Goal: Check status: Check status

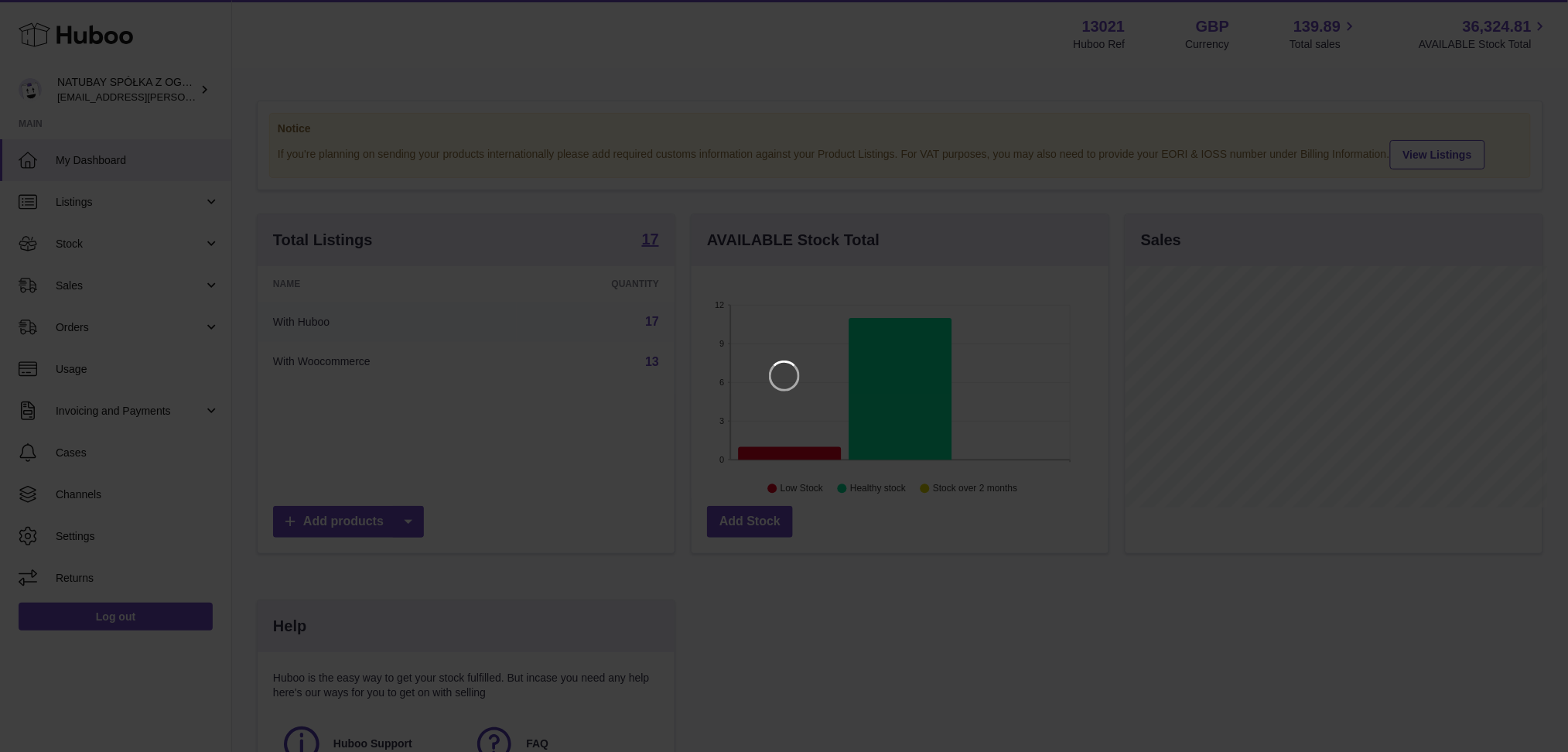
scroll to position [241, 421]
click at [1547, 15] on icon "Close" at bounding box center [1544, 13] width 19 height 19
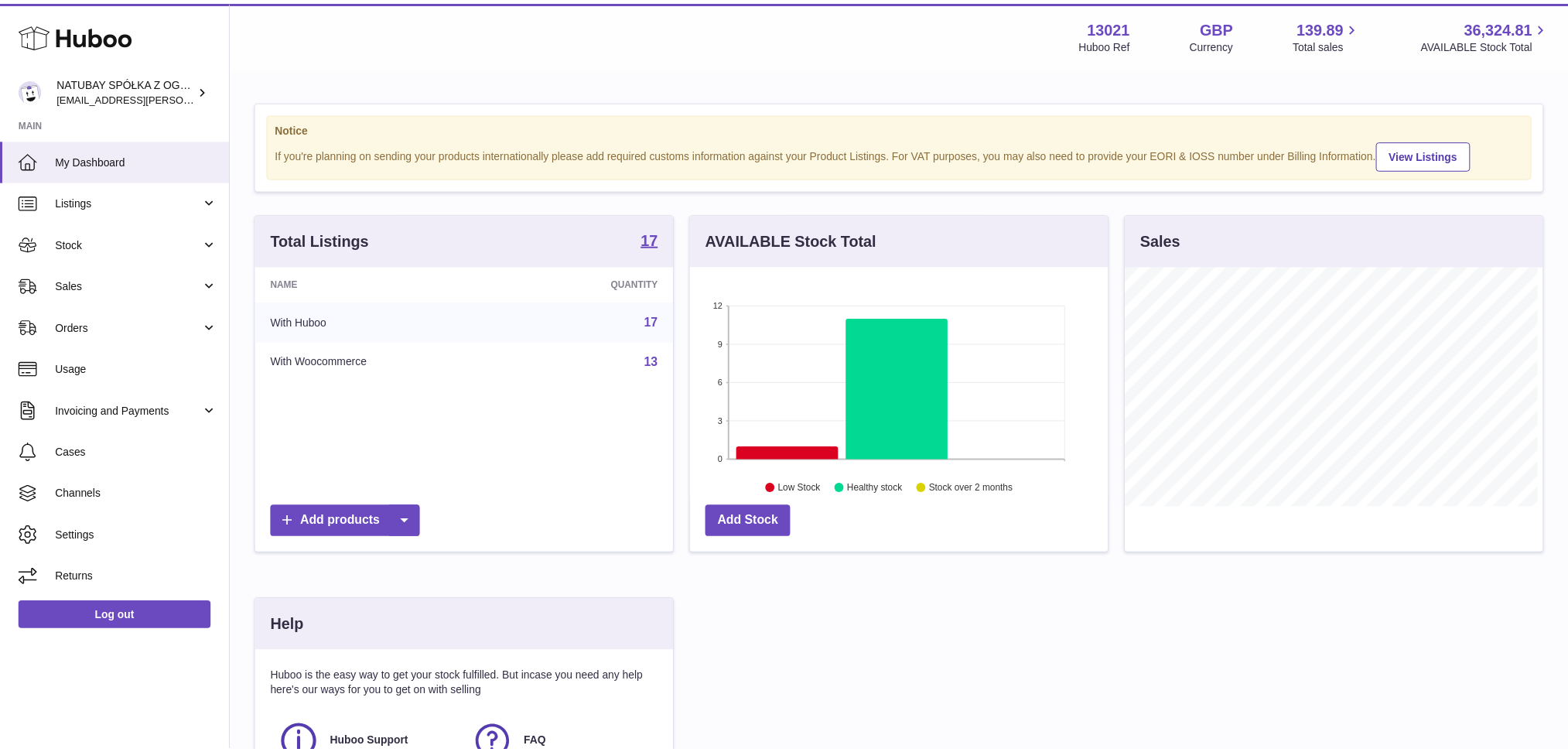
scroll to position [773091, 773170]
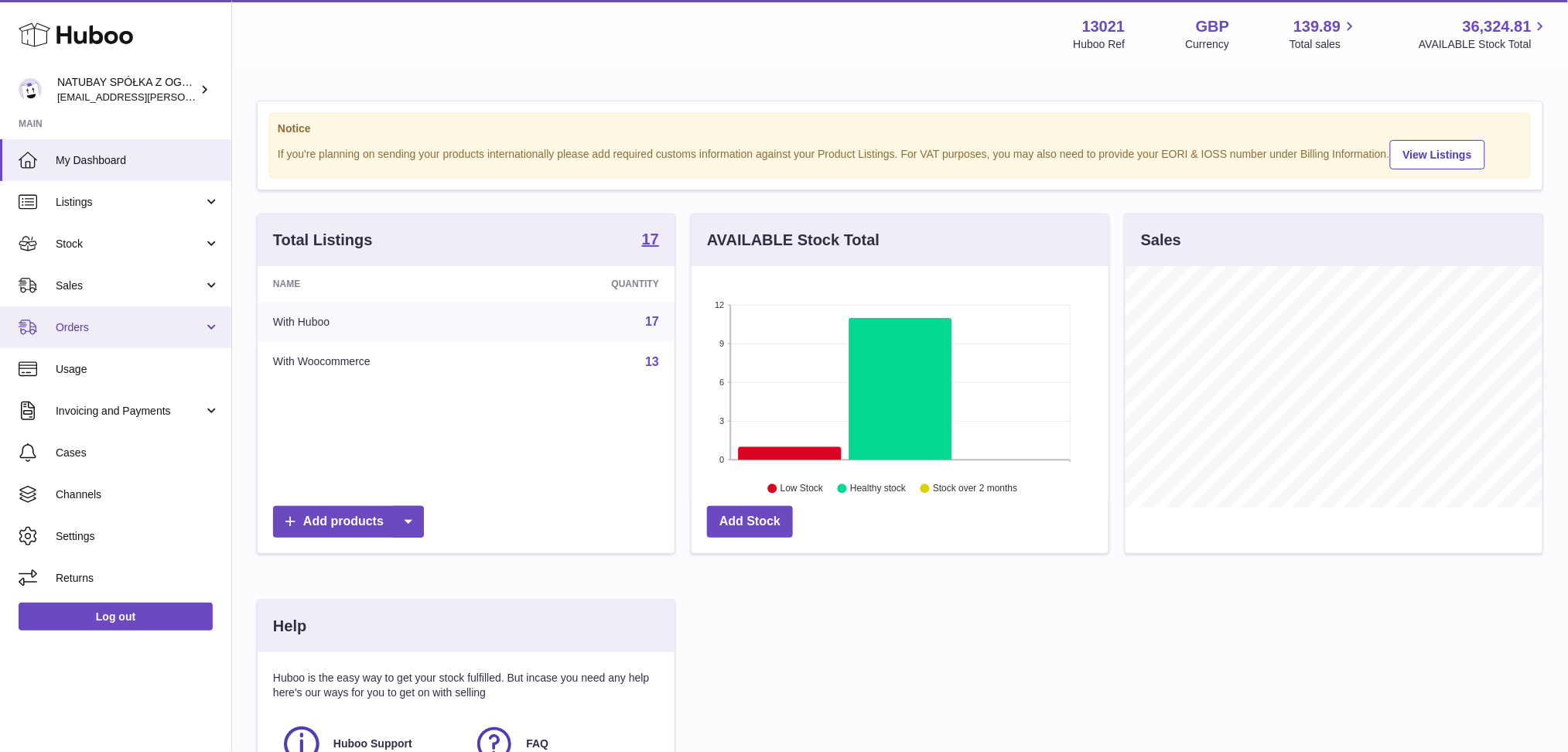
click at [139, 324] on span "Orders" at bounding box center [129, 327] width 148 height 14
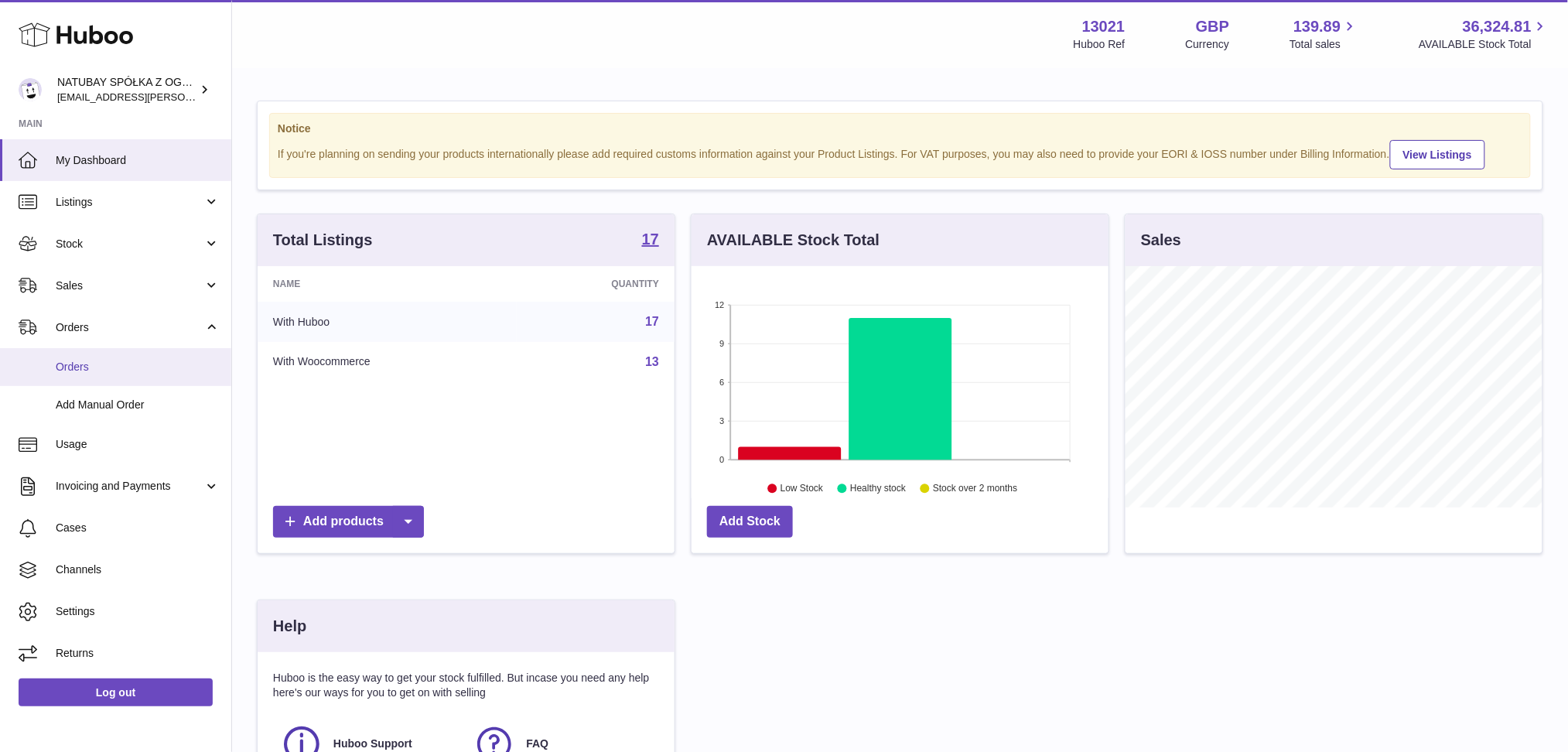
click at [110, 369] on span "Orders" at bounding box center [137, 367] width 164 height 14
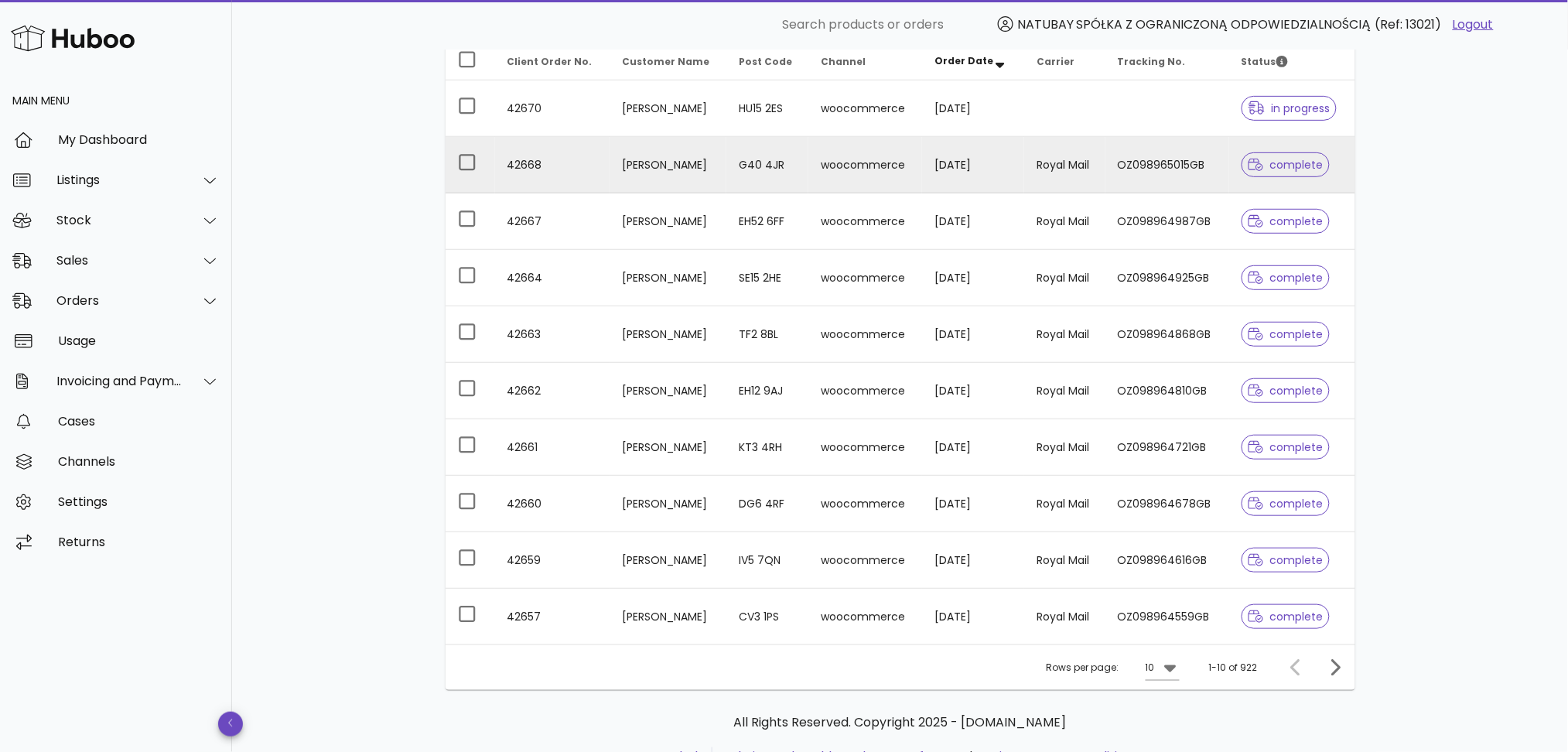
scroll to position [206, 0]
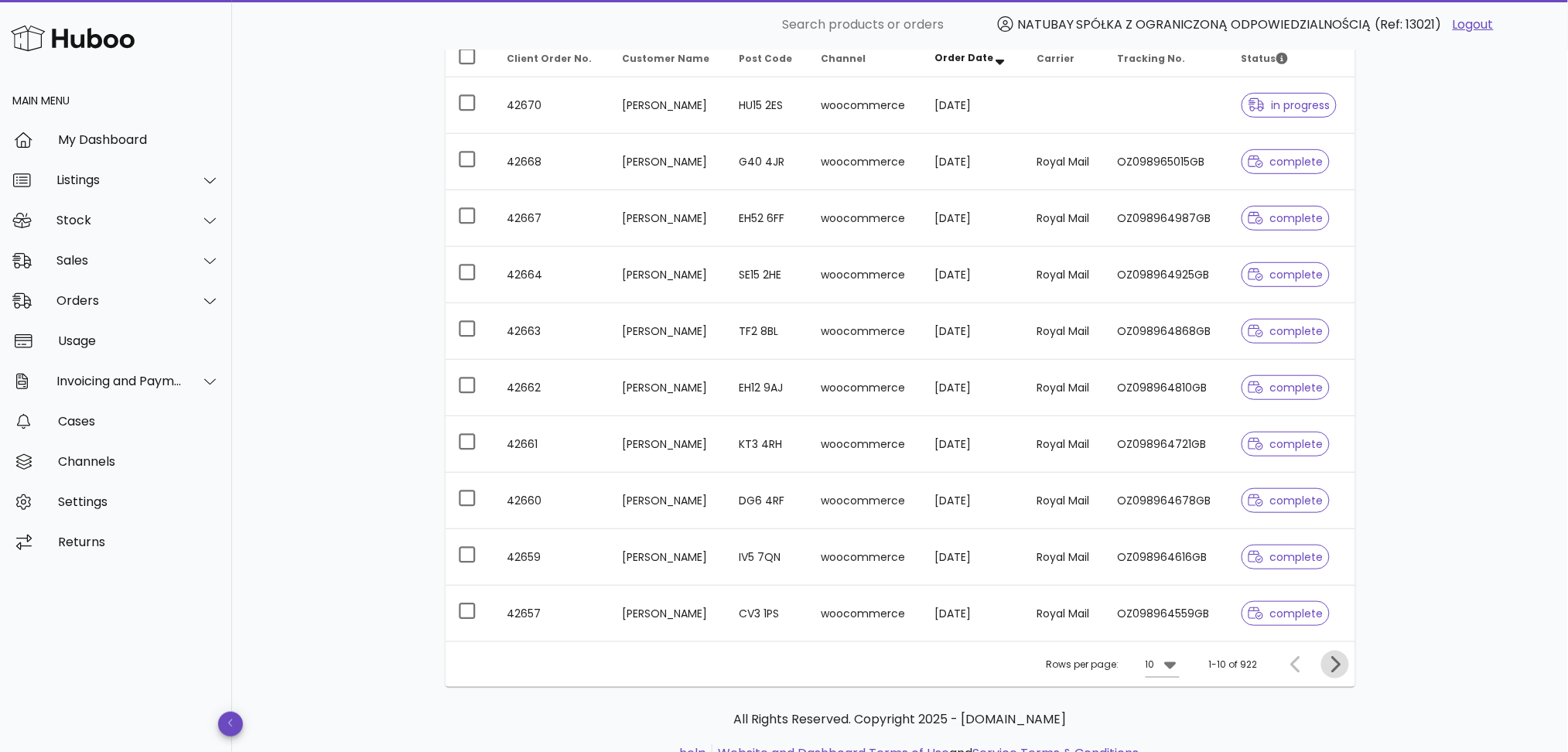
click at [1330, 669] on icon "Next page" at bounding box center [1335, 664] width 19 height 19
click at [107, 262] on div "Sales" at bounding box center [119, 260] width 126 height 14
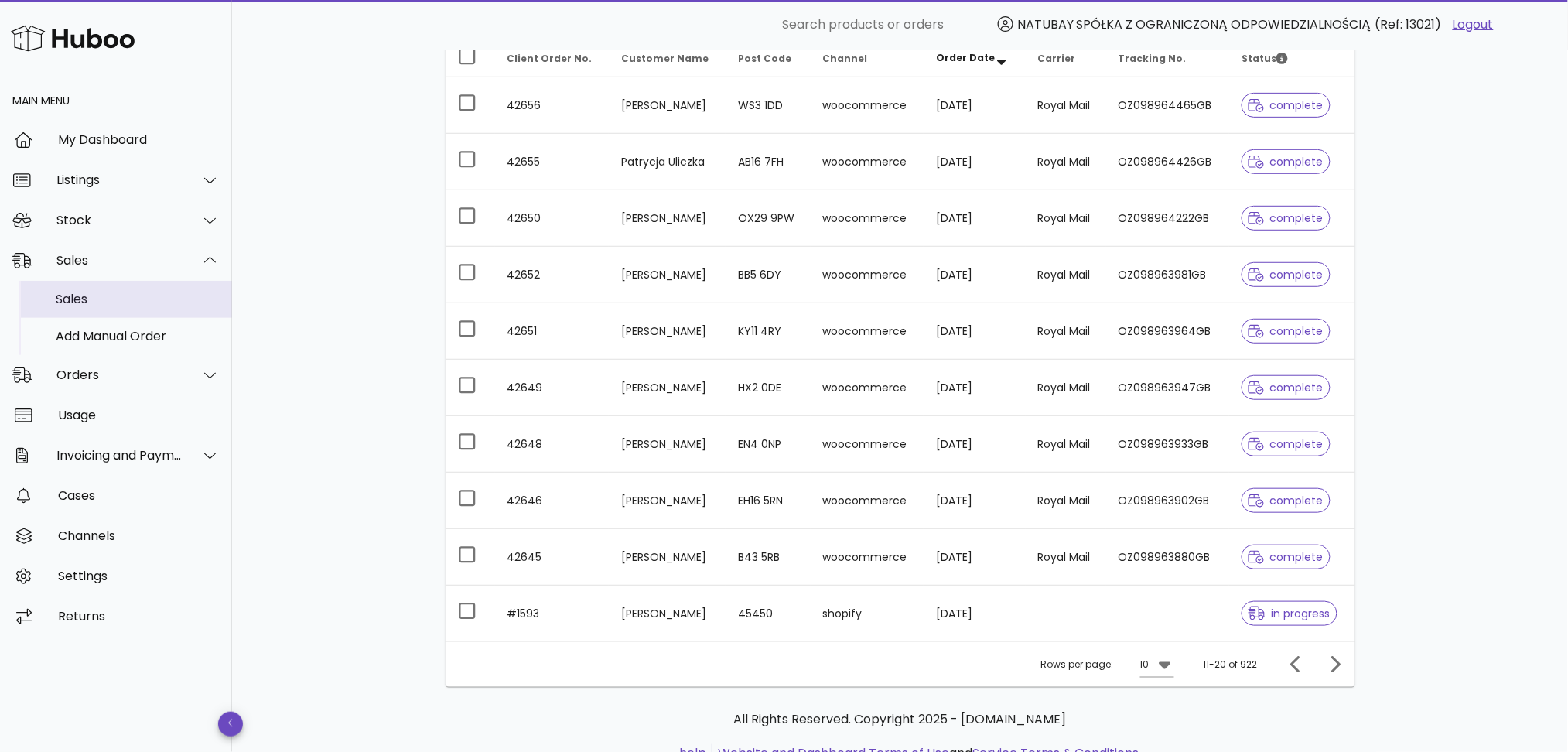
click at [97, 305] on div "Sales" at bounding box center [137, 299] width 164 height 14
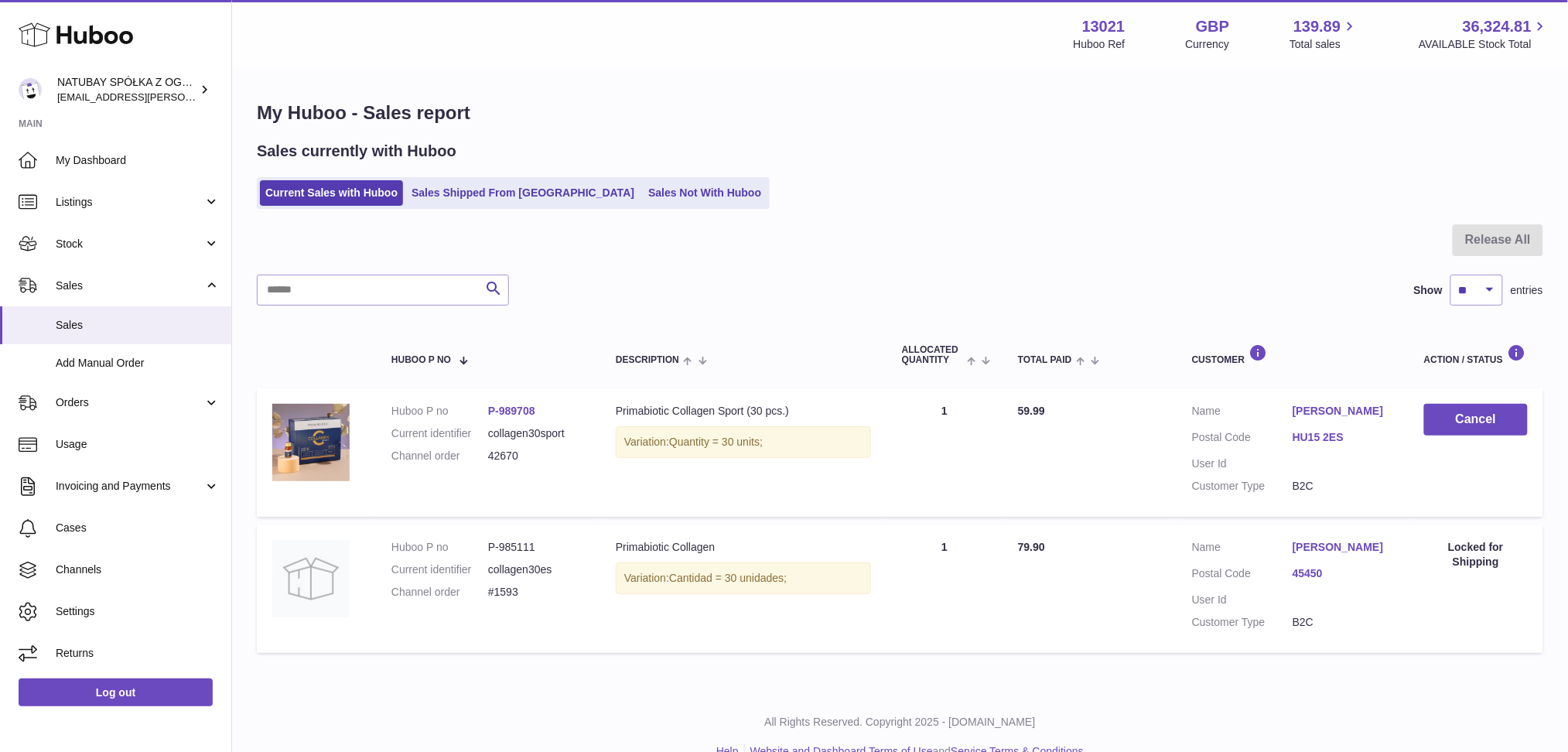
scroll to position [43, 0]
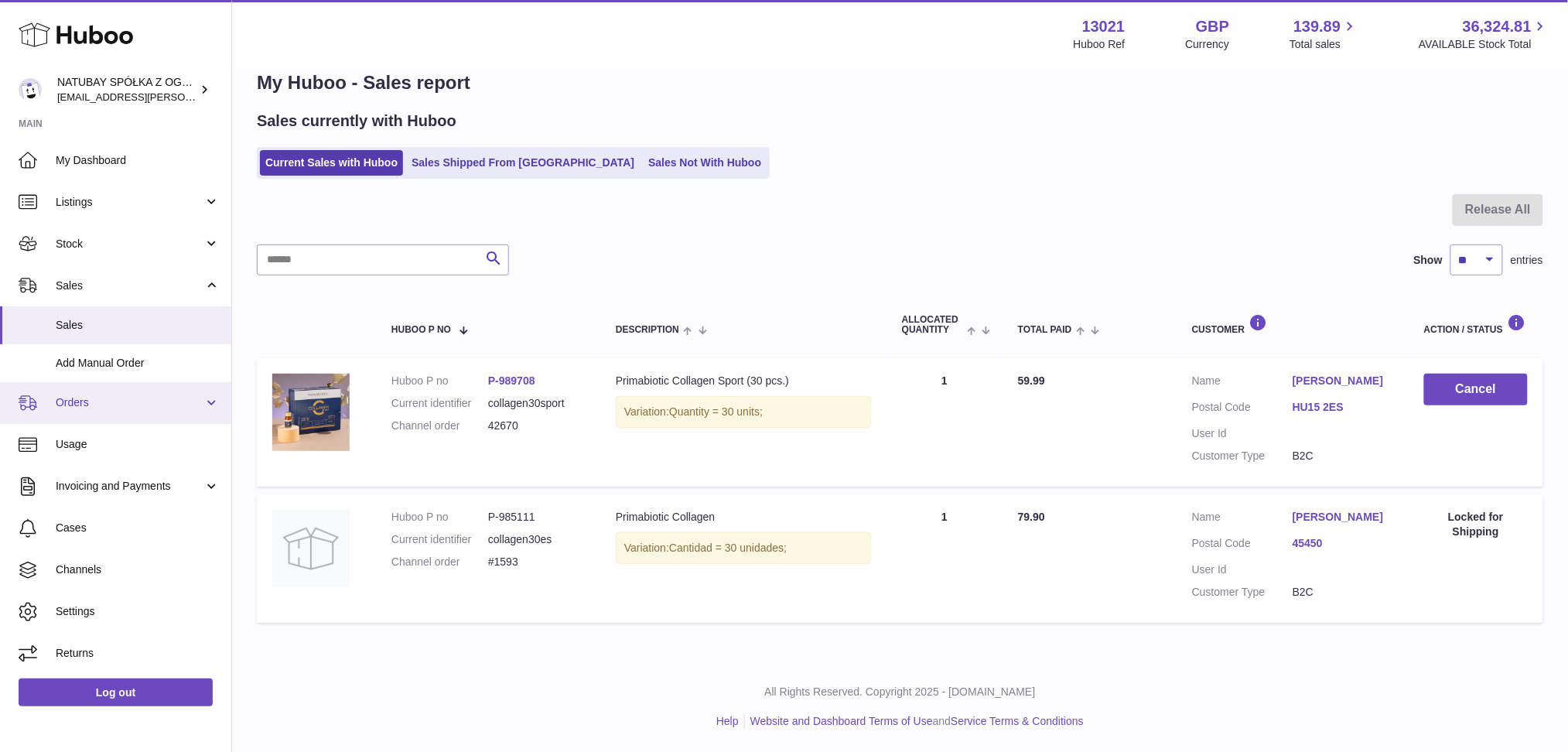
click at [122, 410] on link "Orders" at bounding box center [115, 402] width 232 height 42
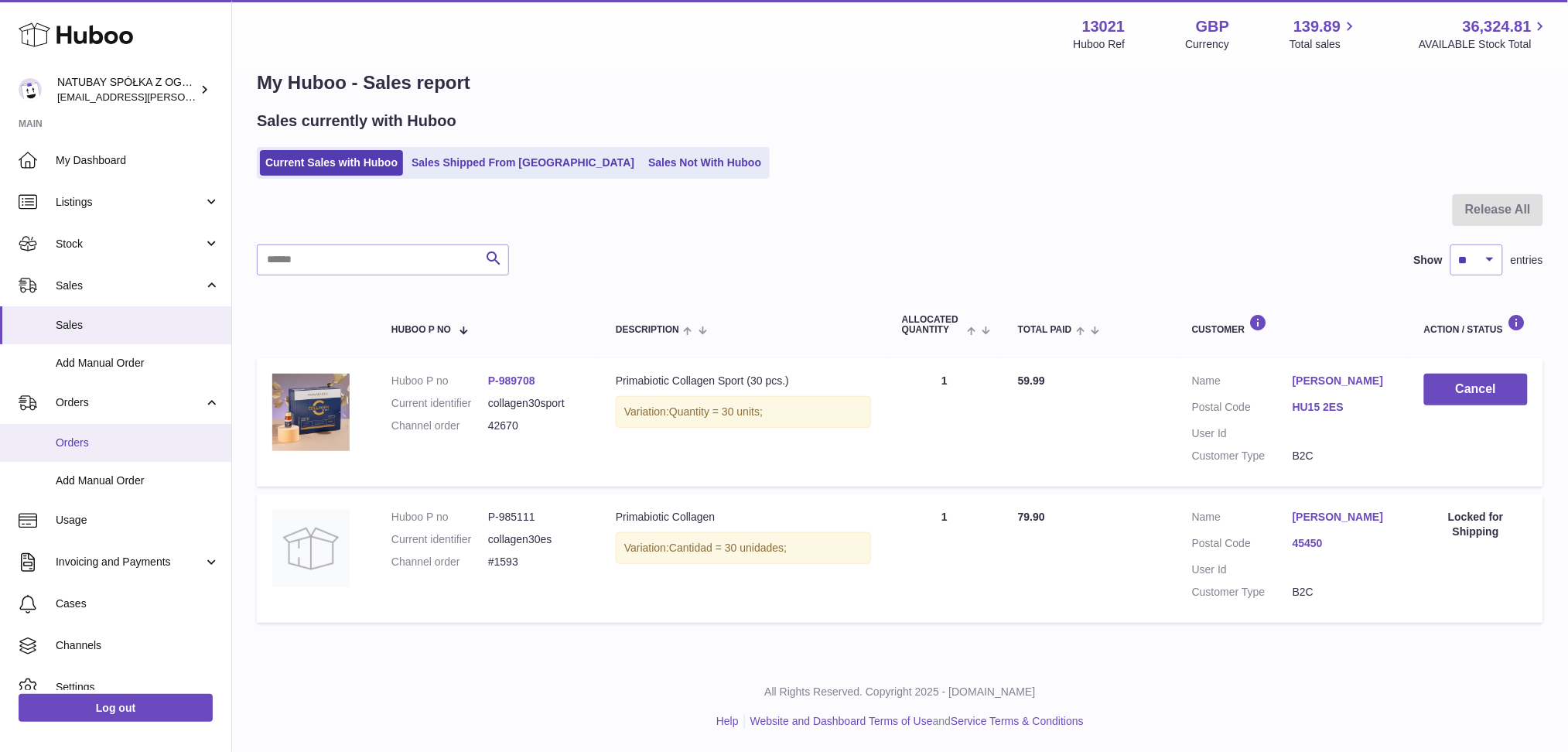
click at [118, 449] on span "Orders" at bounding box center [137, 443] width 164 height 14
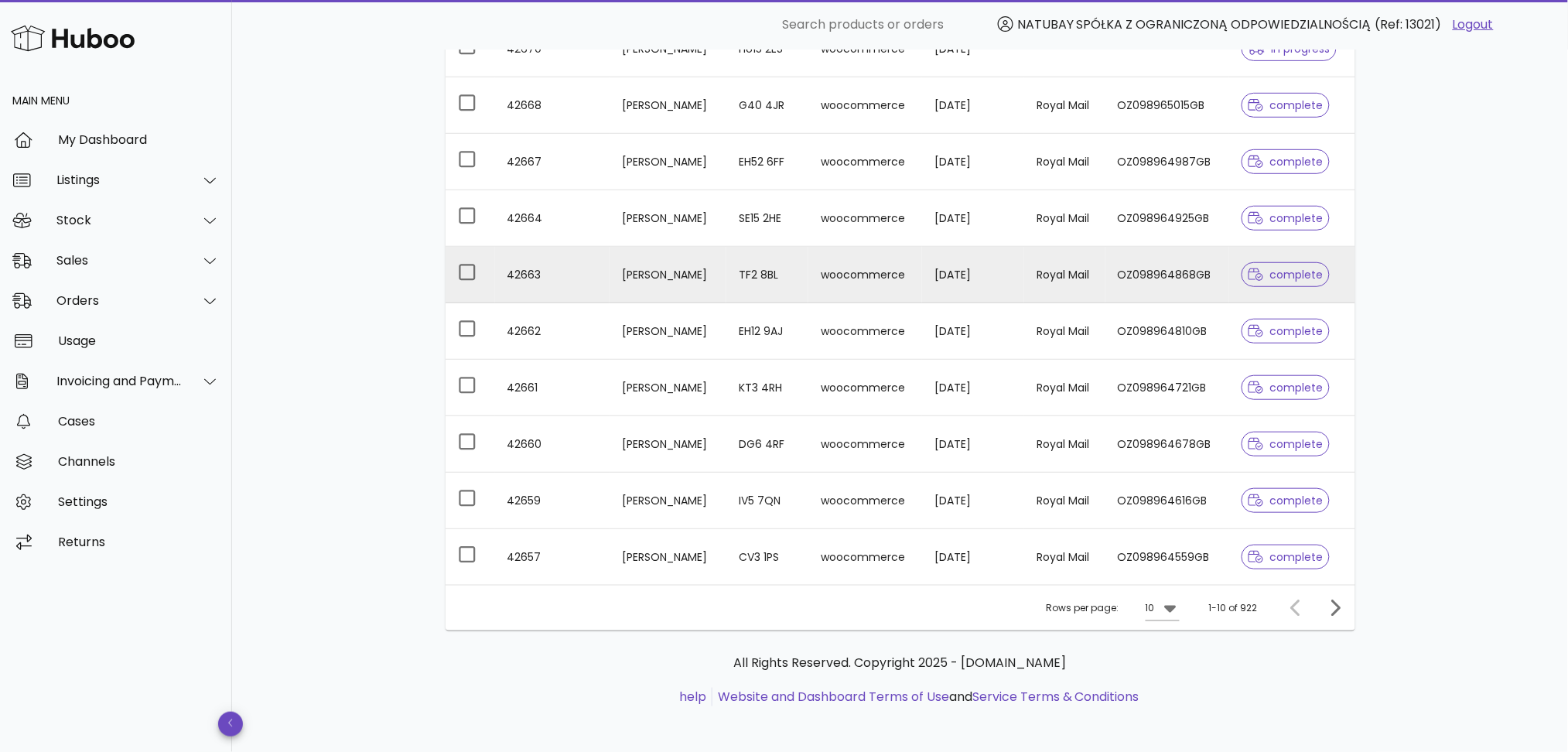
scroll to position [266, 0]
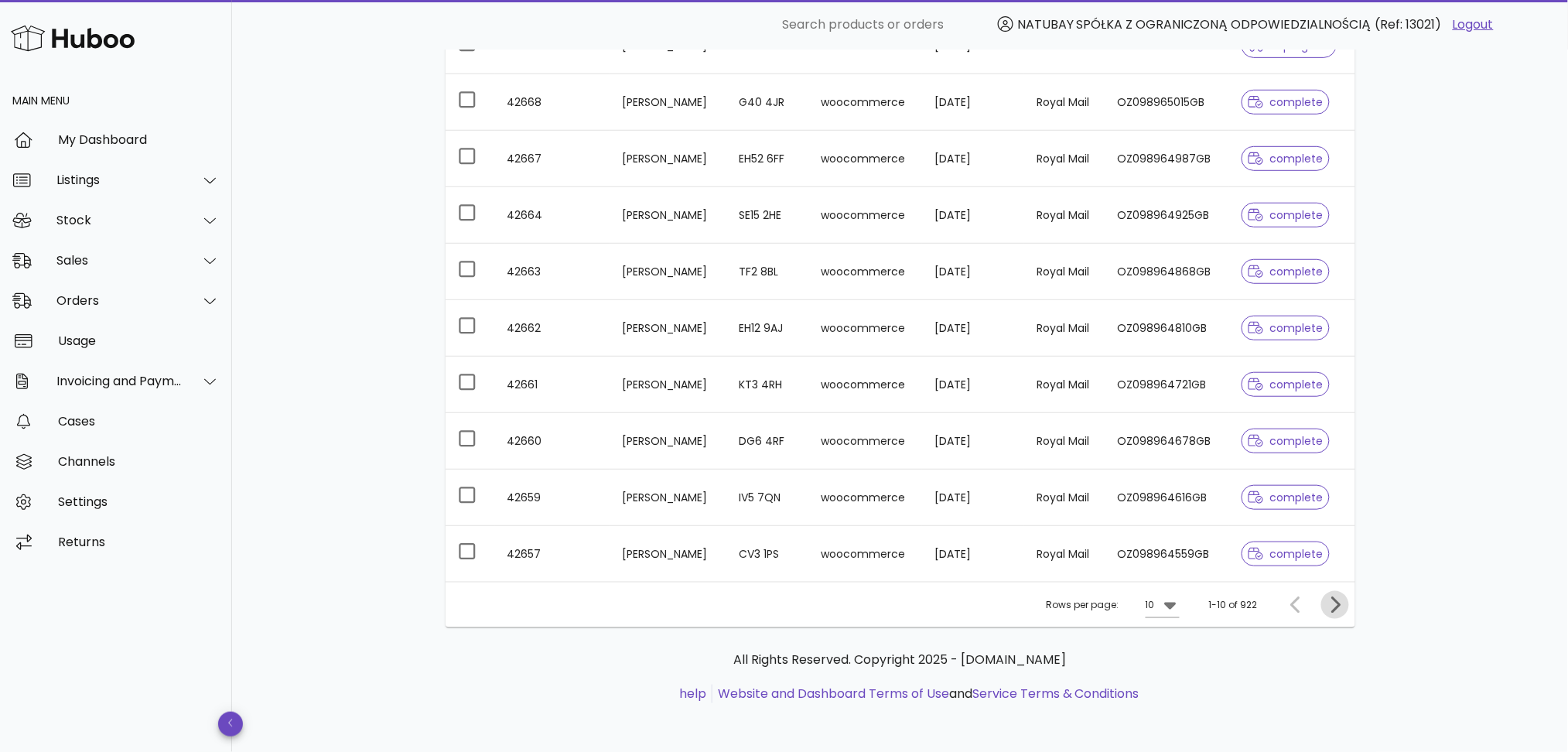
click at [1338, 611] on icon "Next page" at bounding box center [1335, 604] width 19 height 19
click at [1333, 606] on icon "Next page" at bounding box center [1335, 604] width 19 height 19
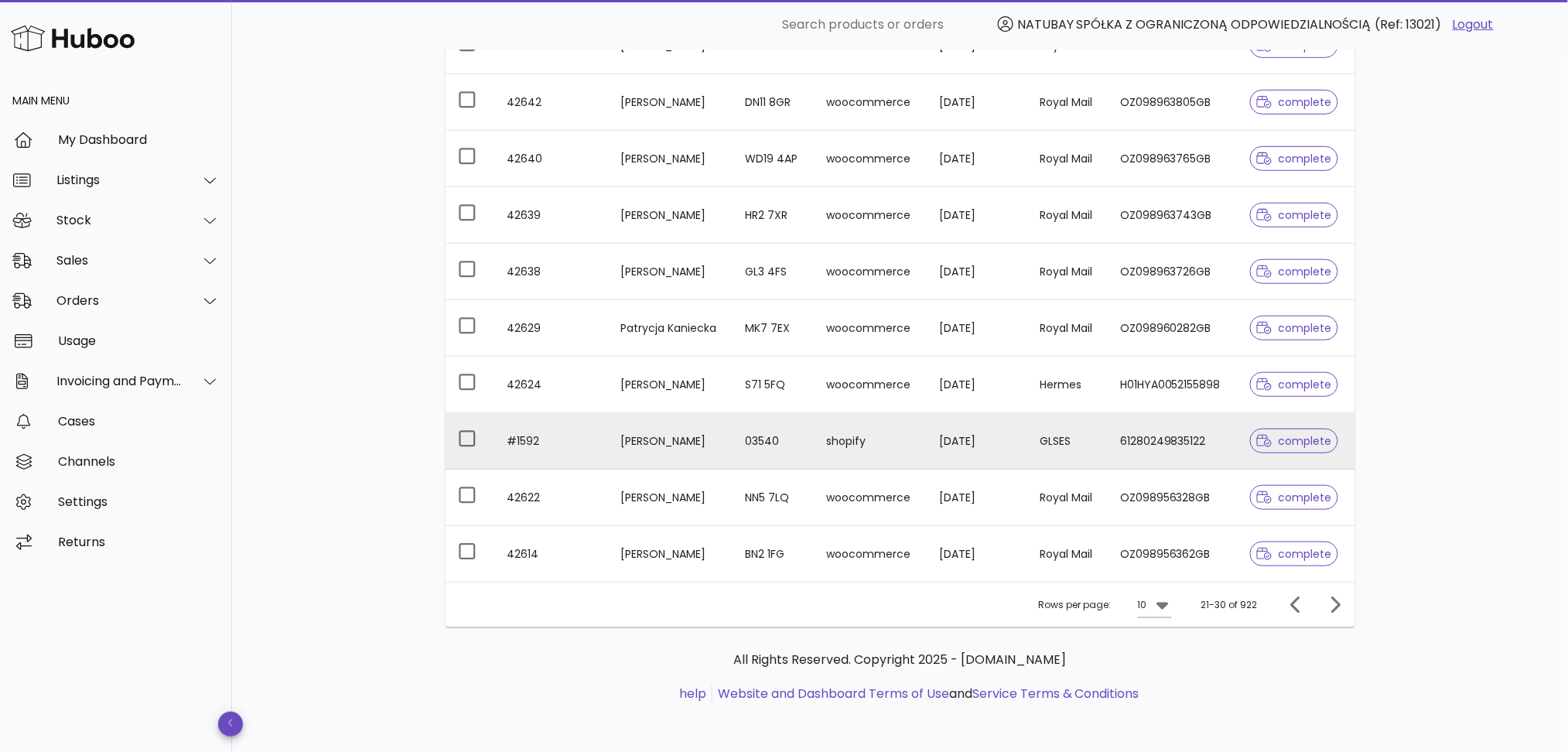
click at [650, 446] on td "Olga Cherkay" at bounding box center [670, 441] width 124 height 56
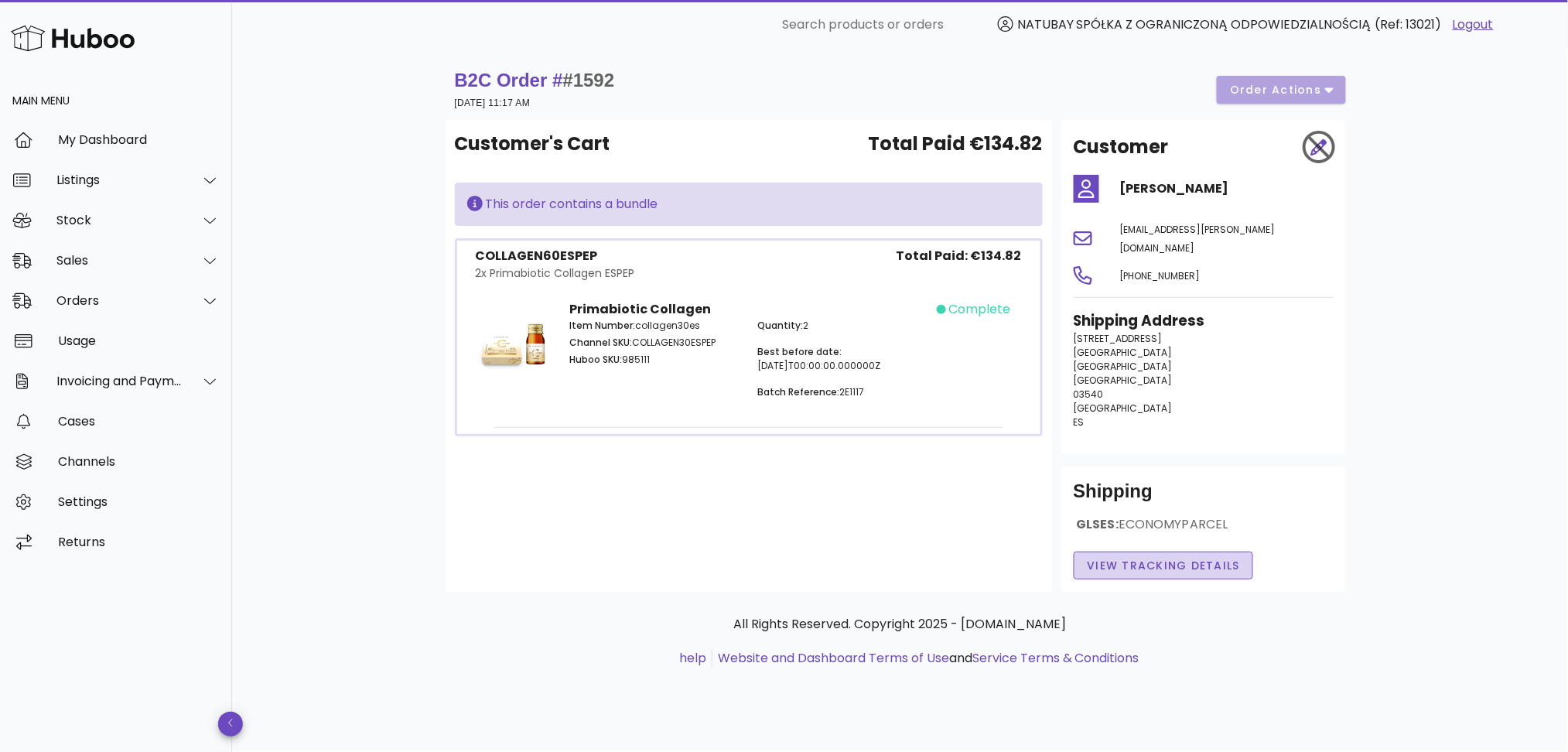
click at [1154, 558] on span "View Tracking details" at bounding box center [1164, 566] width 154 height 16
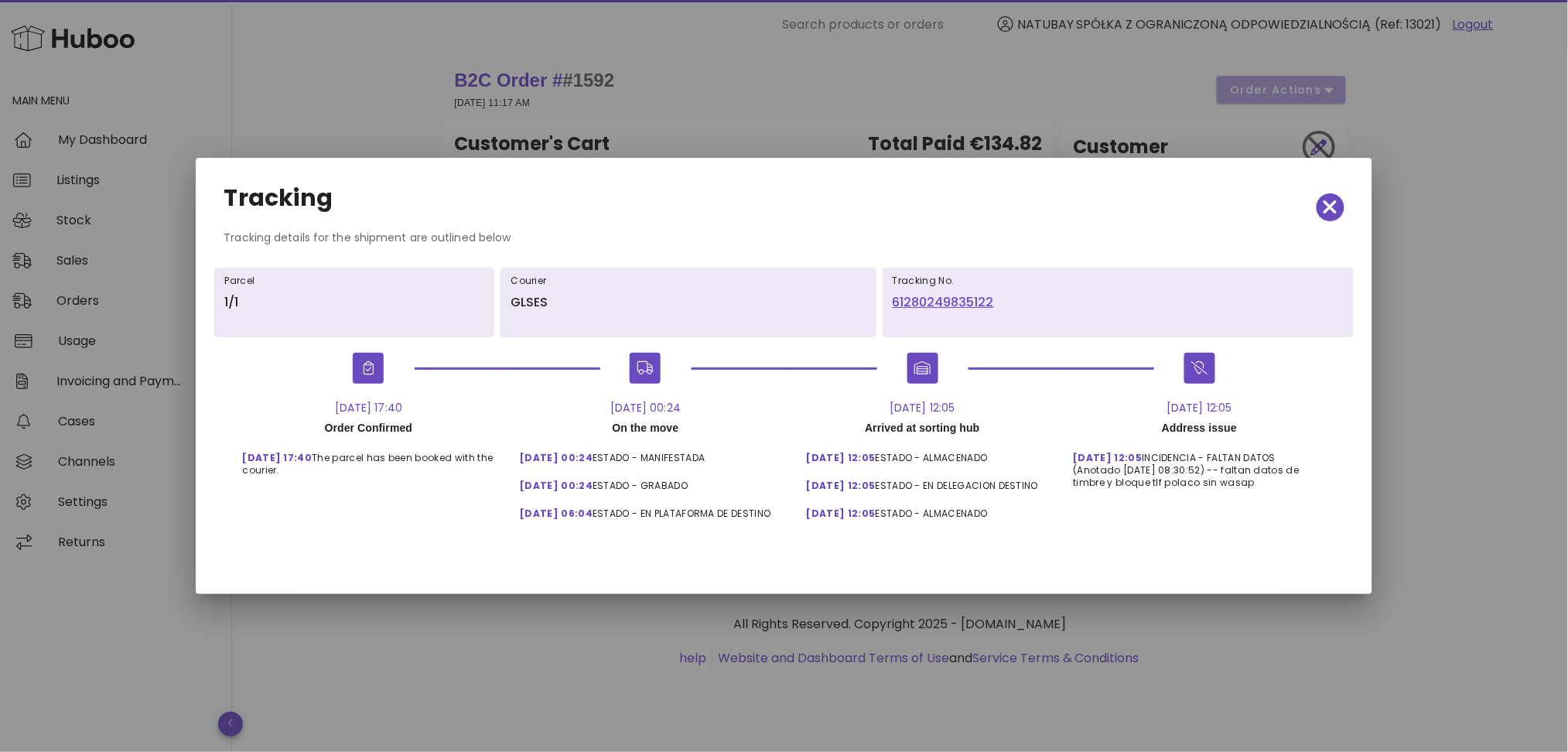
click at [926, 296] on link "61280249835122" at bounding box center [1118, 302] width 451 height 19
